Goal: Information Seeking & Learning: Find specific fact

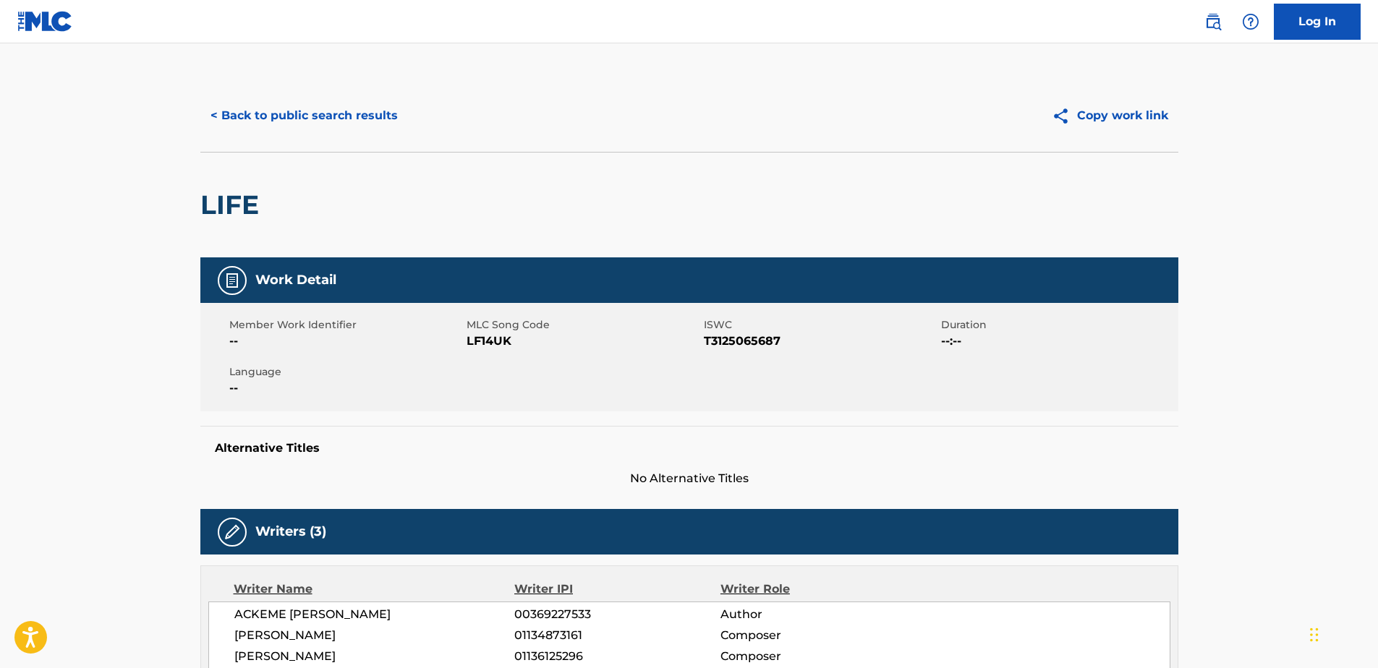
click at [371, 119] on button "< Back to public search results" at bounding box center [304, 116] width 208 height 36
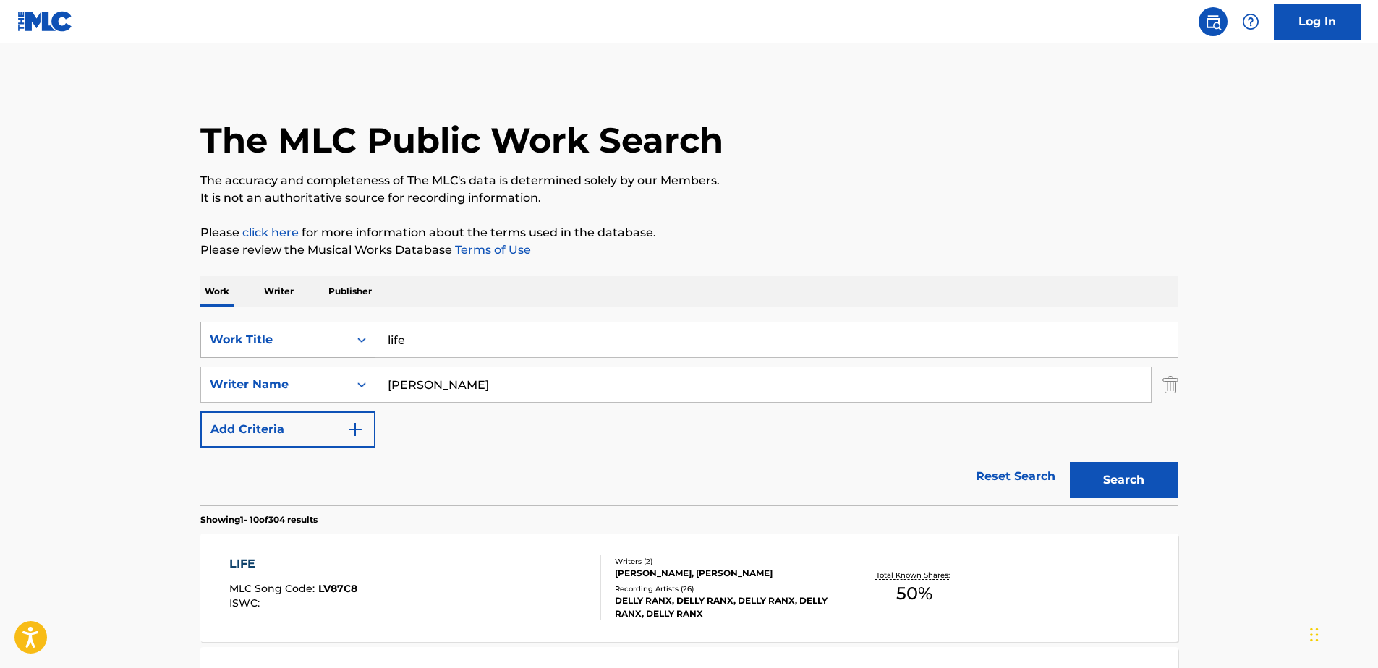
click at [346, 349] on div "Work Title" at bounding box center [275, 339] width 148 height 27
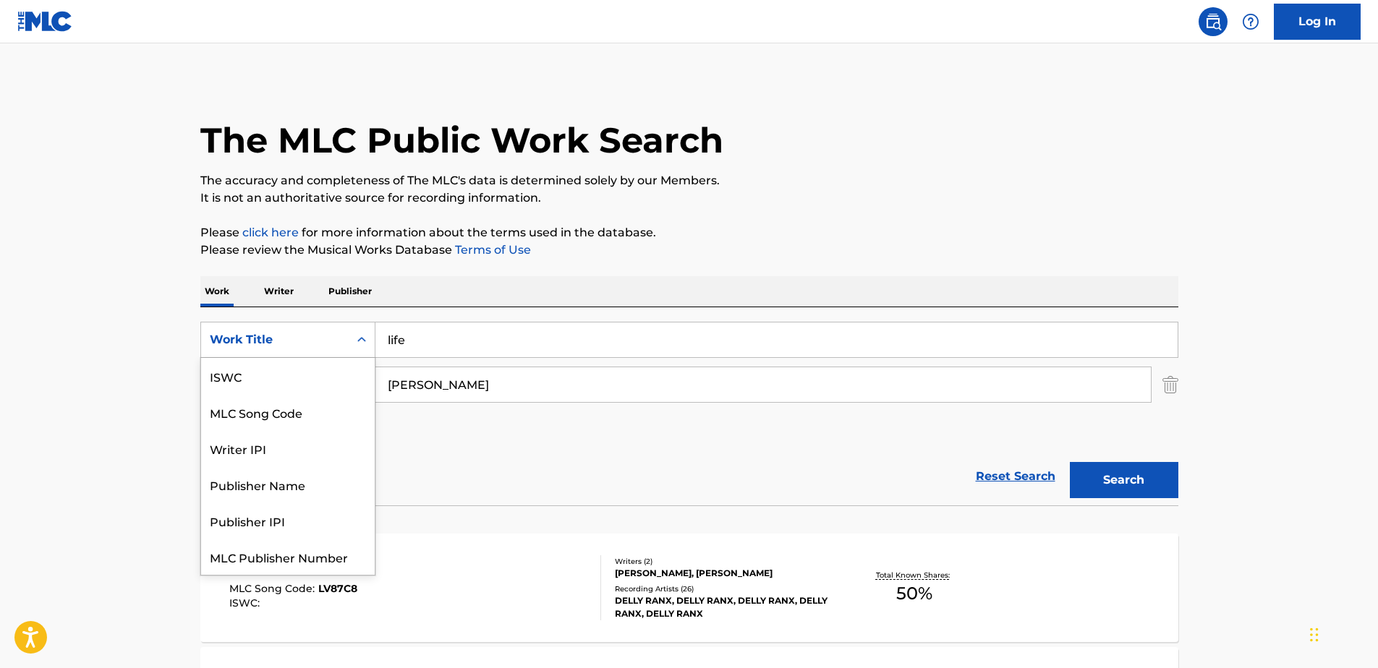
scroll to position [36, 0]
click at [329, 368] on div "MLC Song Code" at bounding box center [288, 376] width 174 height 36
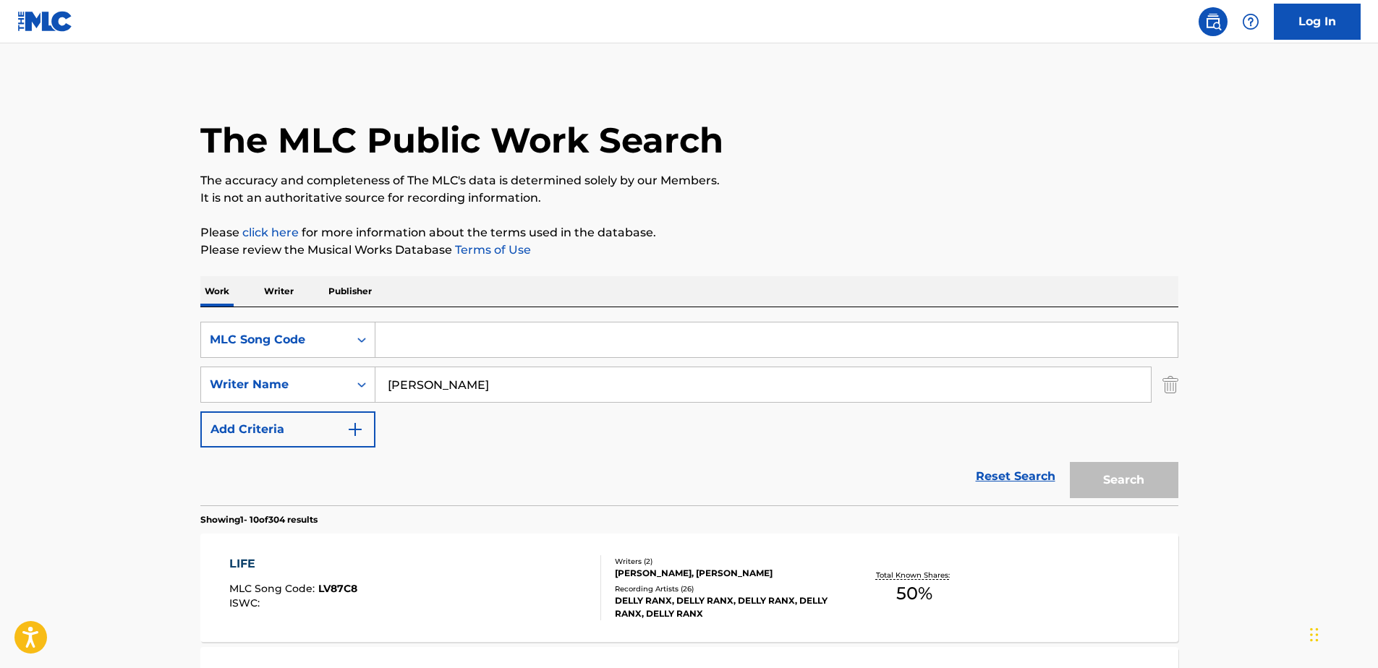
click at [422, 339] on input "Search Form" at bounding box center [776, 340] width 802 height 35
paste input "E6955B"
type input "E6955B"
click at [1163, 384] on img "Search Form" at bounding box center [1170, 385] width 16 height 36
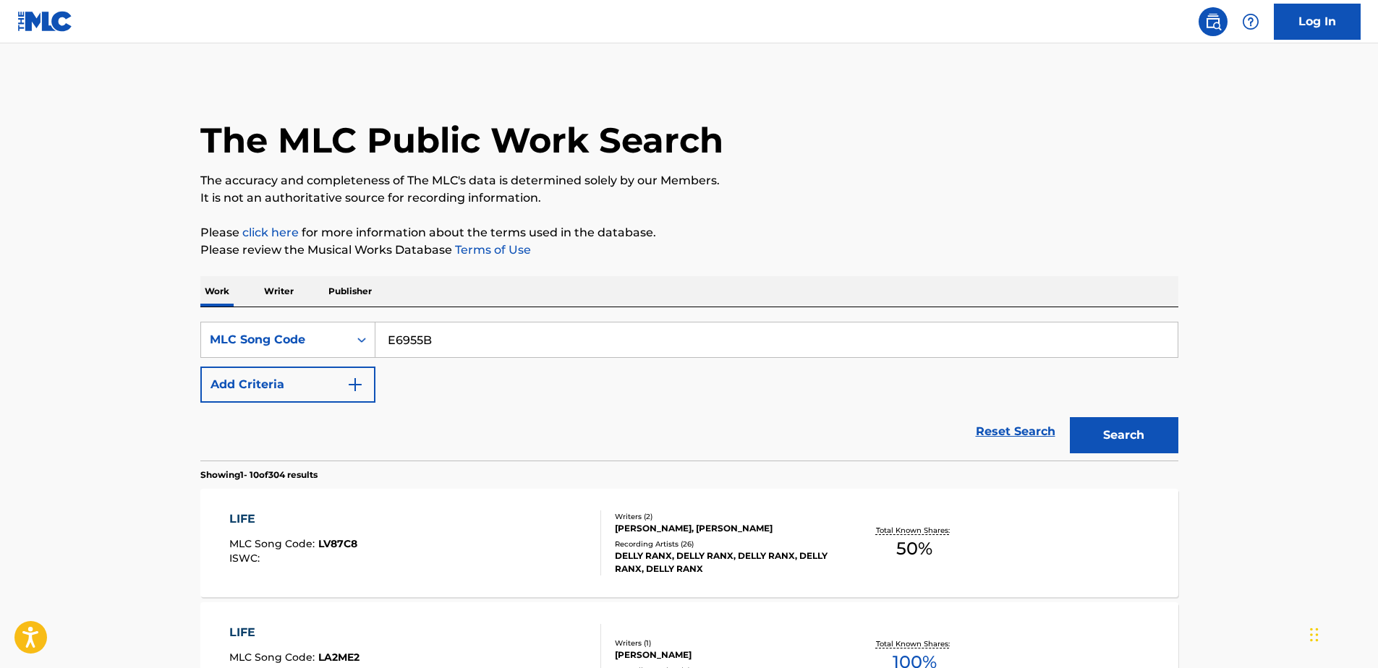
click at [1147, 440] on button "Search" at bounding box center [1123, 435] width 108 height 36
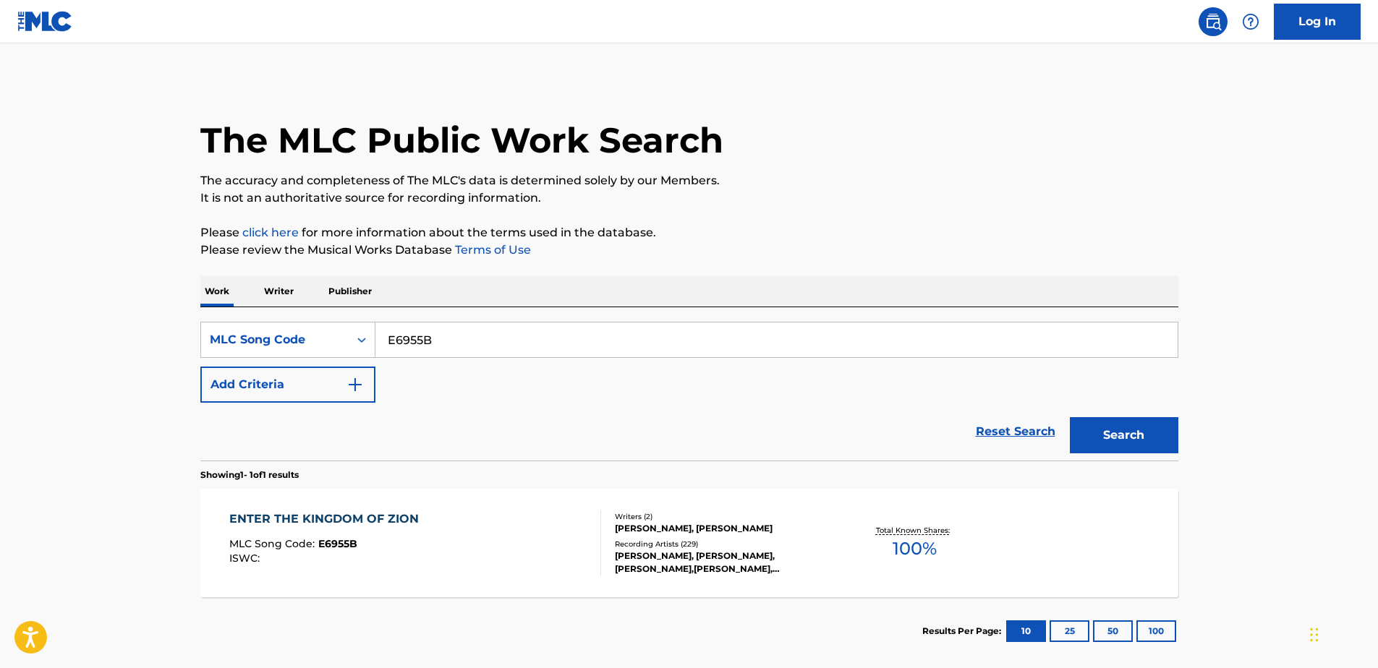
click at [443, 533] on div "ENTER THE KINGDOM OF ZION MLC Song Code : E6955B ISWC :" at bounding box center [415, 543] width 372 height 65
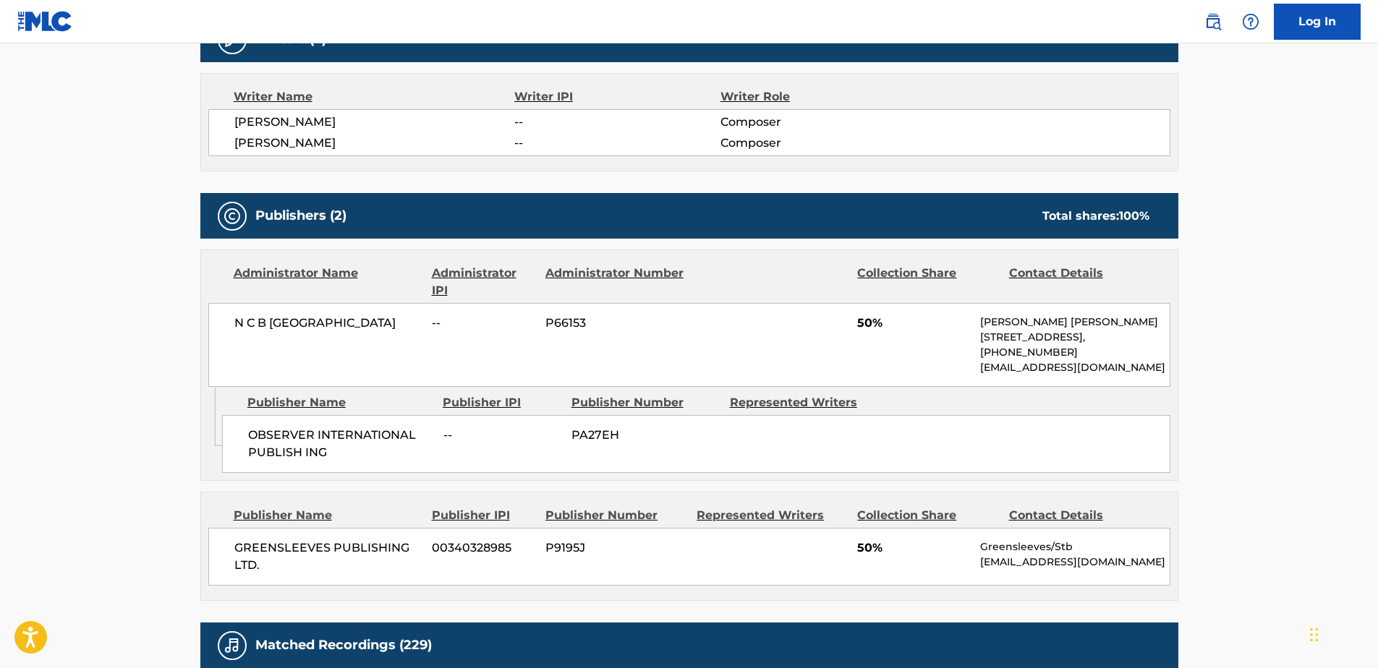
scroll to position [506, 0]
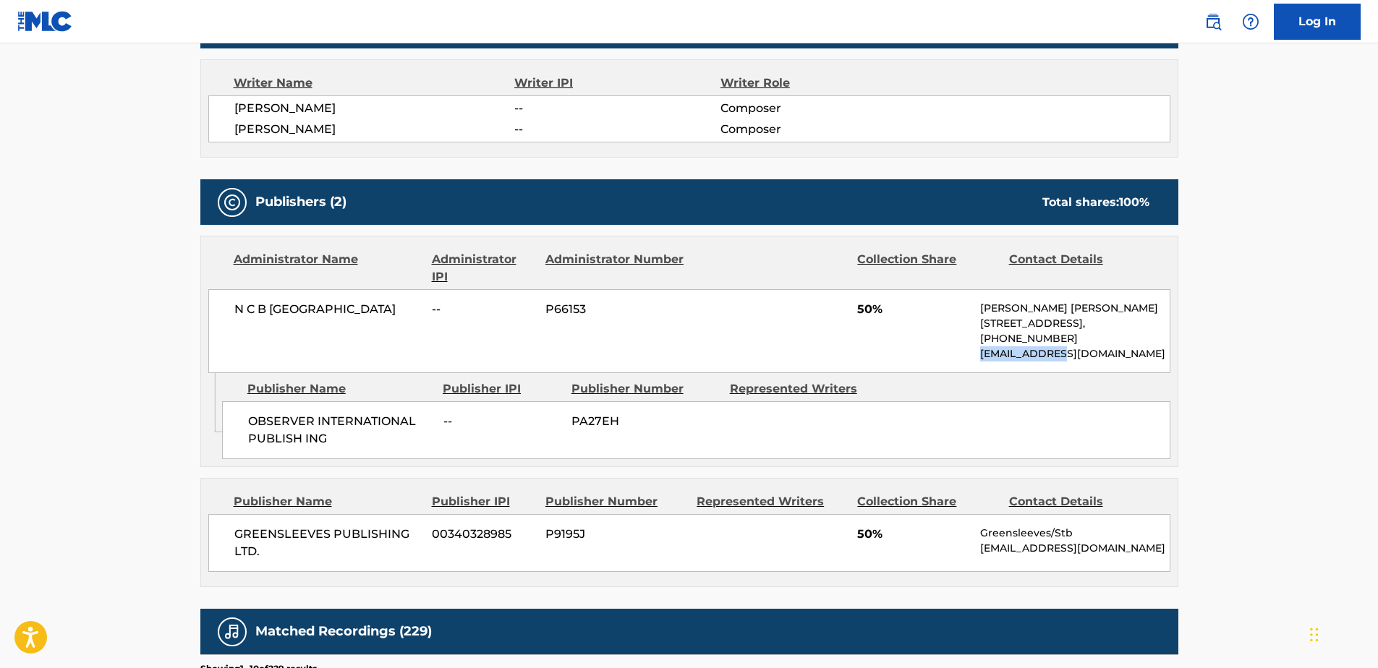
drag, startPoint x: 1086, startPoint y: 354, endPoint x: 972, endPoint y: 351, distance: 114.3
click at [972, 351] on div "N C B SCANDINAVIA -- P66153 50% [PERSON_NAME] [PERSON_NAME] [STREET_ADDRESS], […" at bounding box center [689, 331] width 962 height 84
copy p "[EMAIL_ADDRESS][DOMAIN_NAME]"
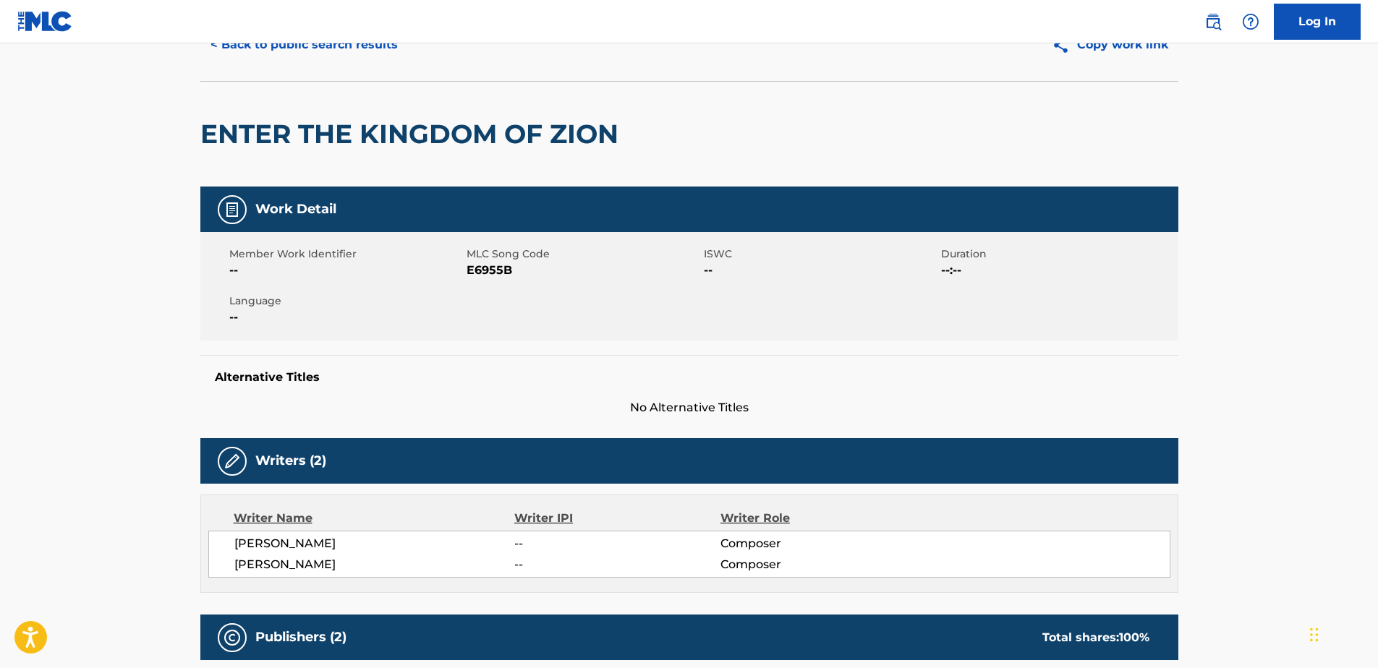
scroll to position [0, 0]
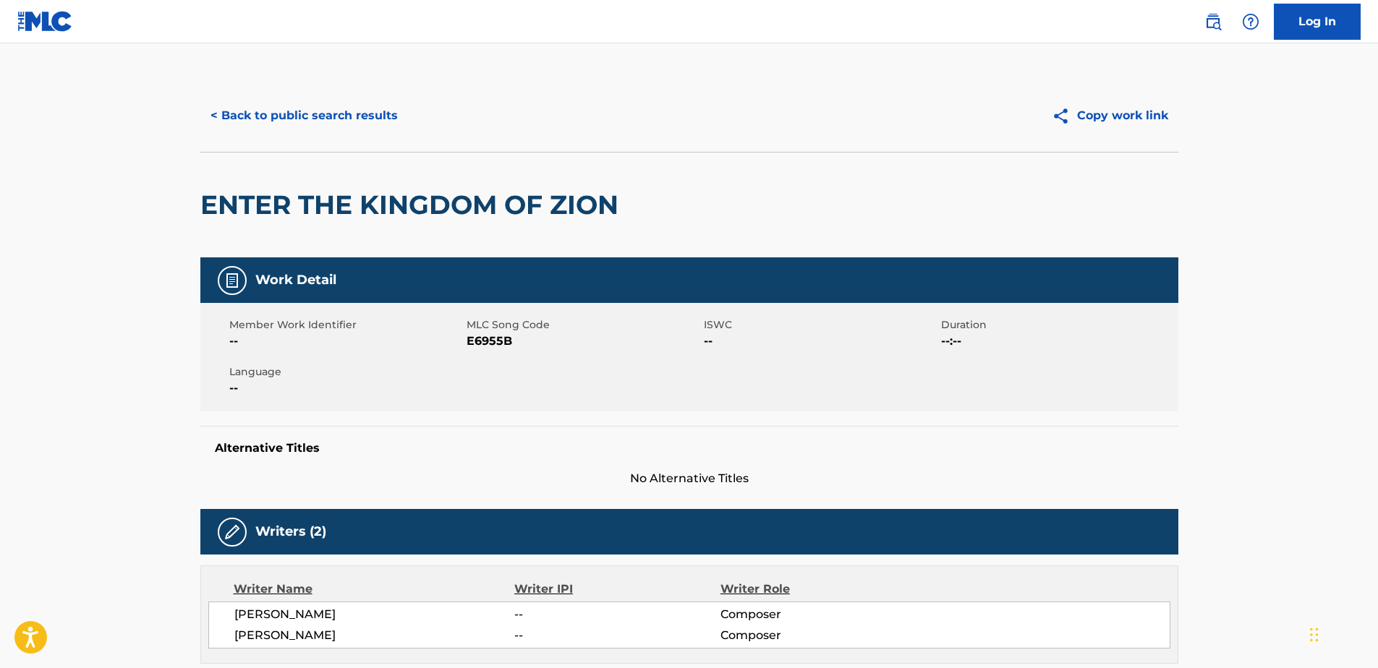
click at [484, 341] on span "E6955B" at bounding box center [583, 341] width 234 height 17
copy span "E6955B"
